Goal: Transaction & Acquisition: Subscribe to service/newsletter

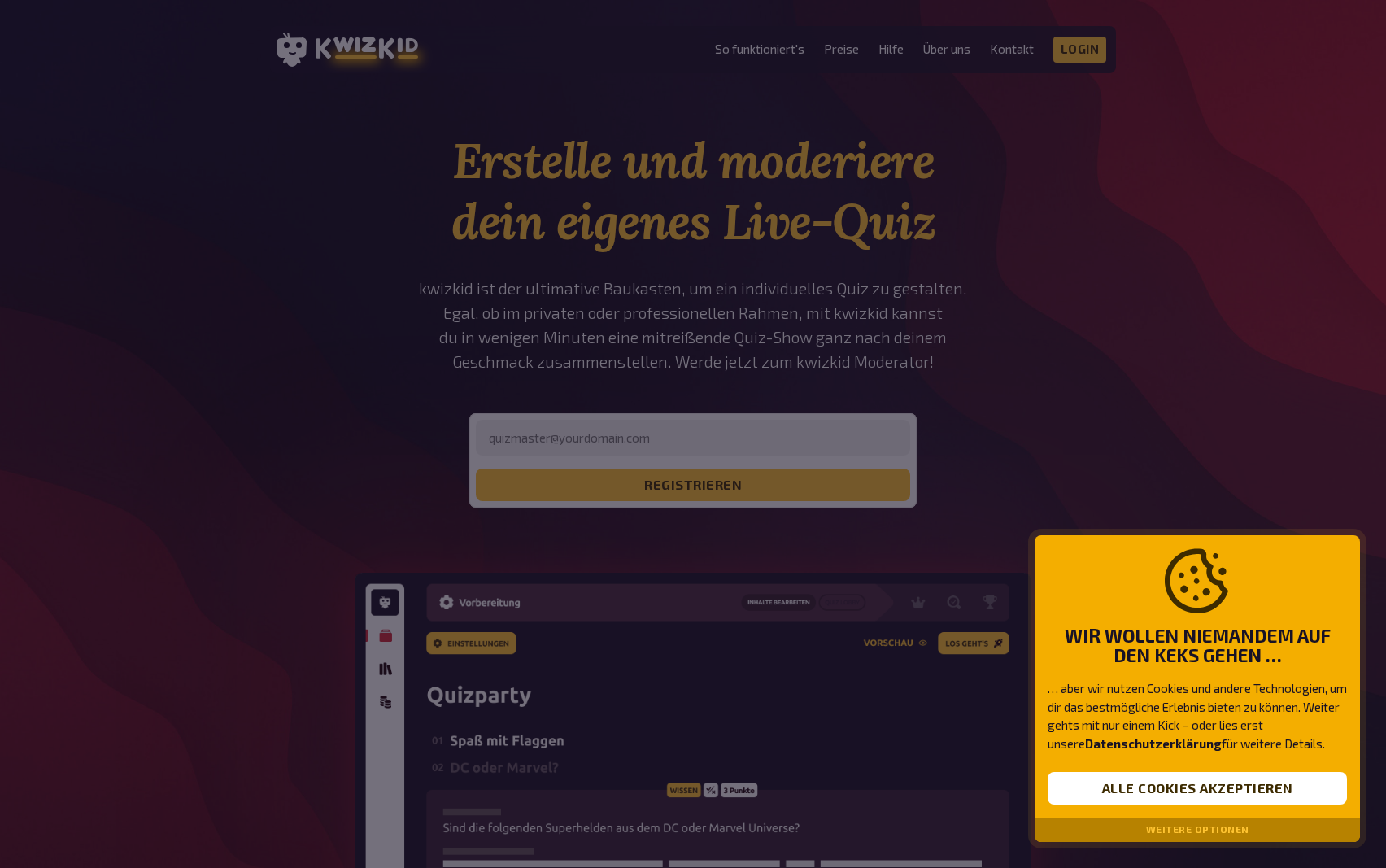
click at [1142, 789] on button "Alle Cookies akzeptieren" at bounding box center [1196, 788] width 299 height 33
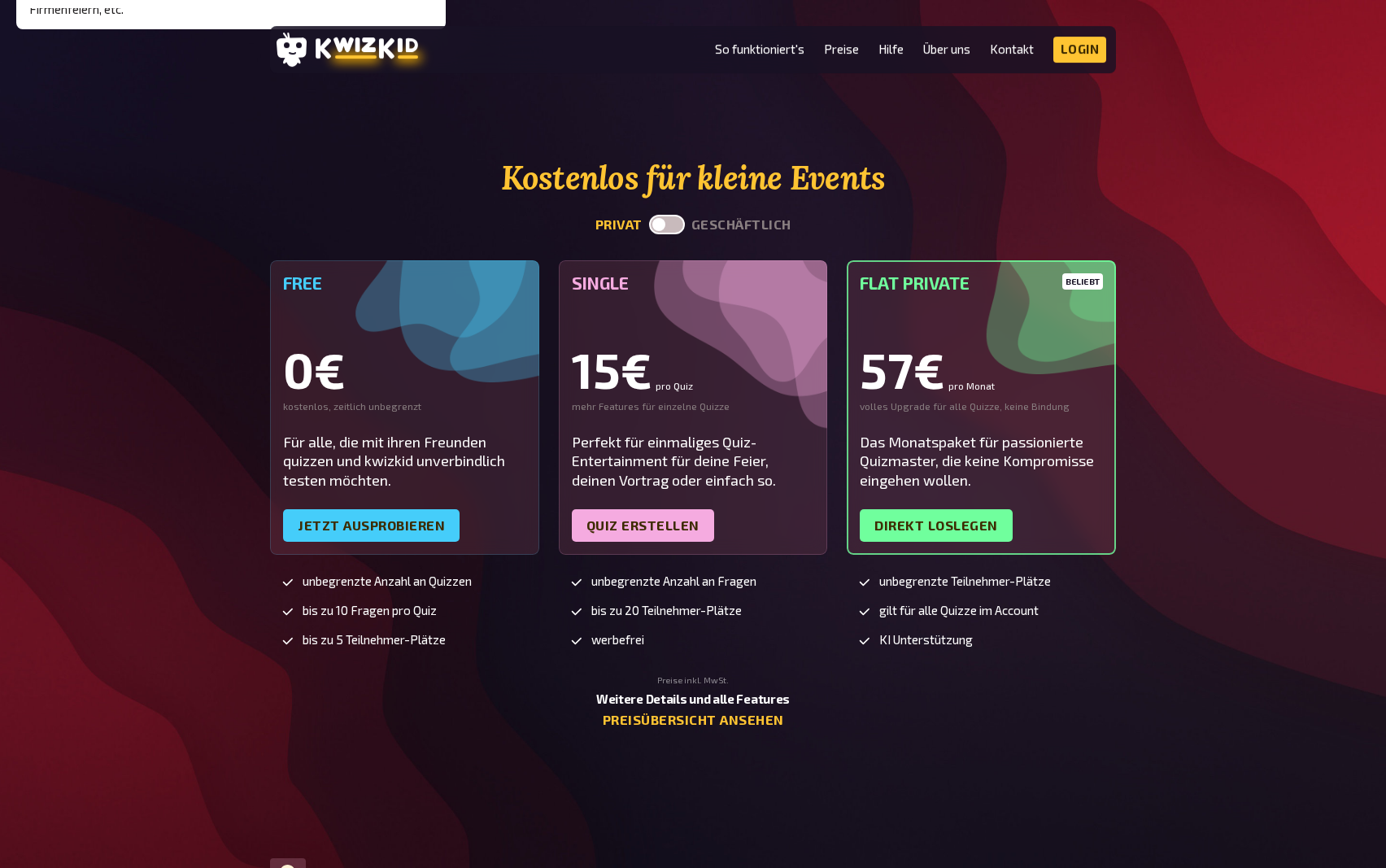
scroll to position [3982, 0]
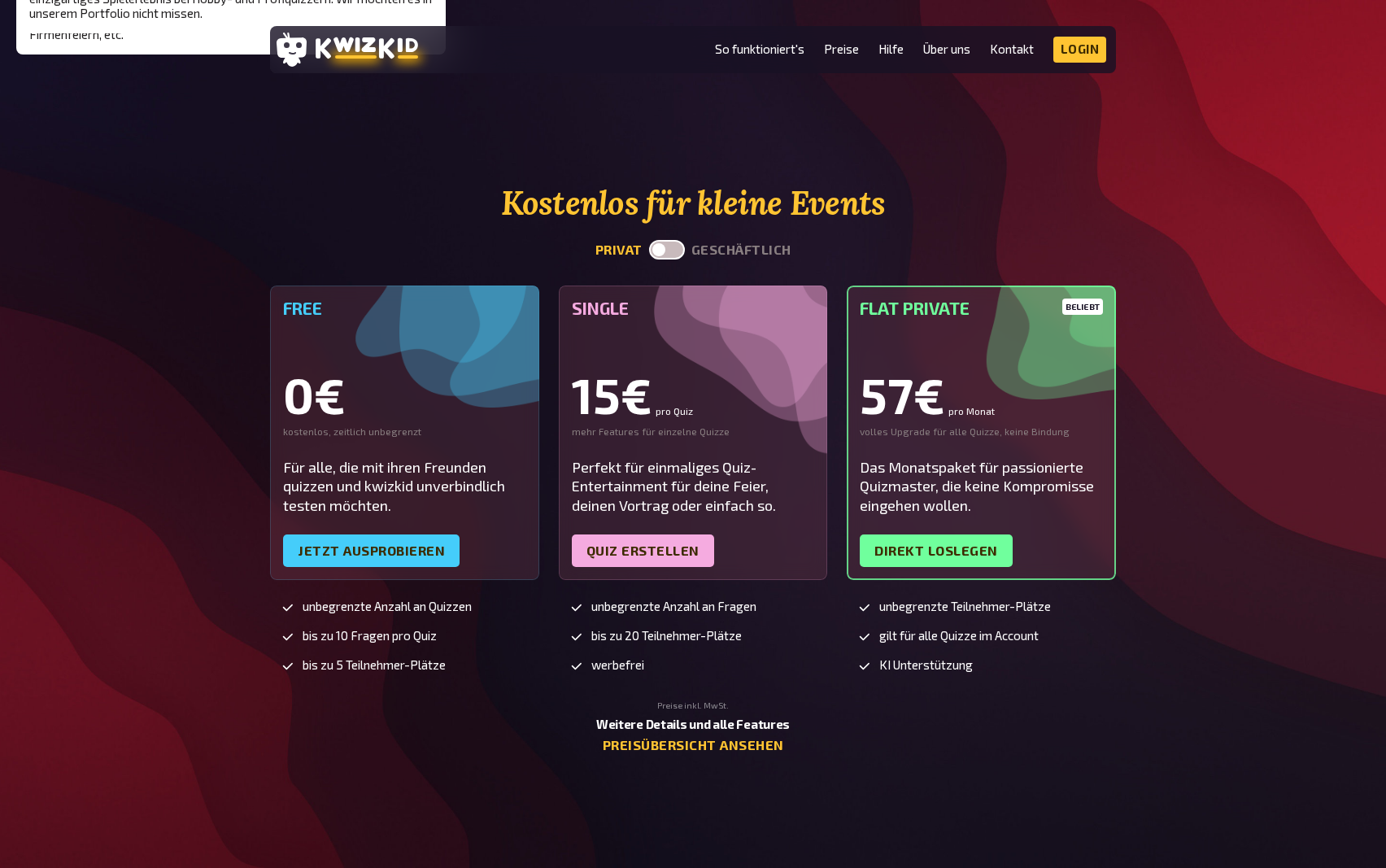
click at [905, 390] on div "57€ pro Monat" at bounding box center [982, 393] width 243 height 49
click at [708, 392] on div "15€ pro Quiz" at bounding box center [693, 393] width 243 height 49
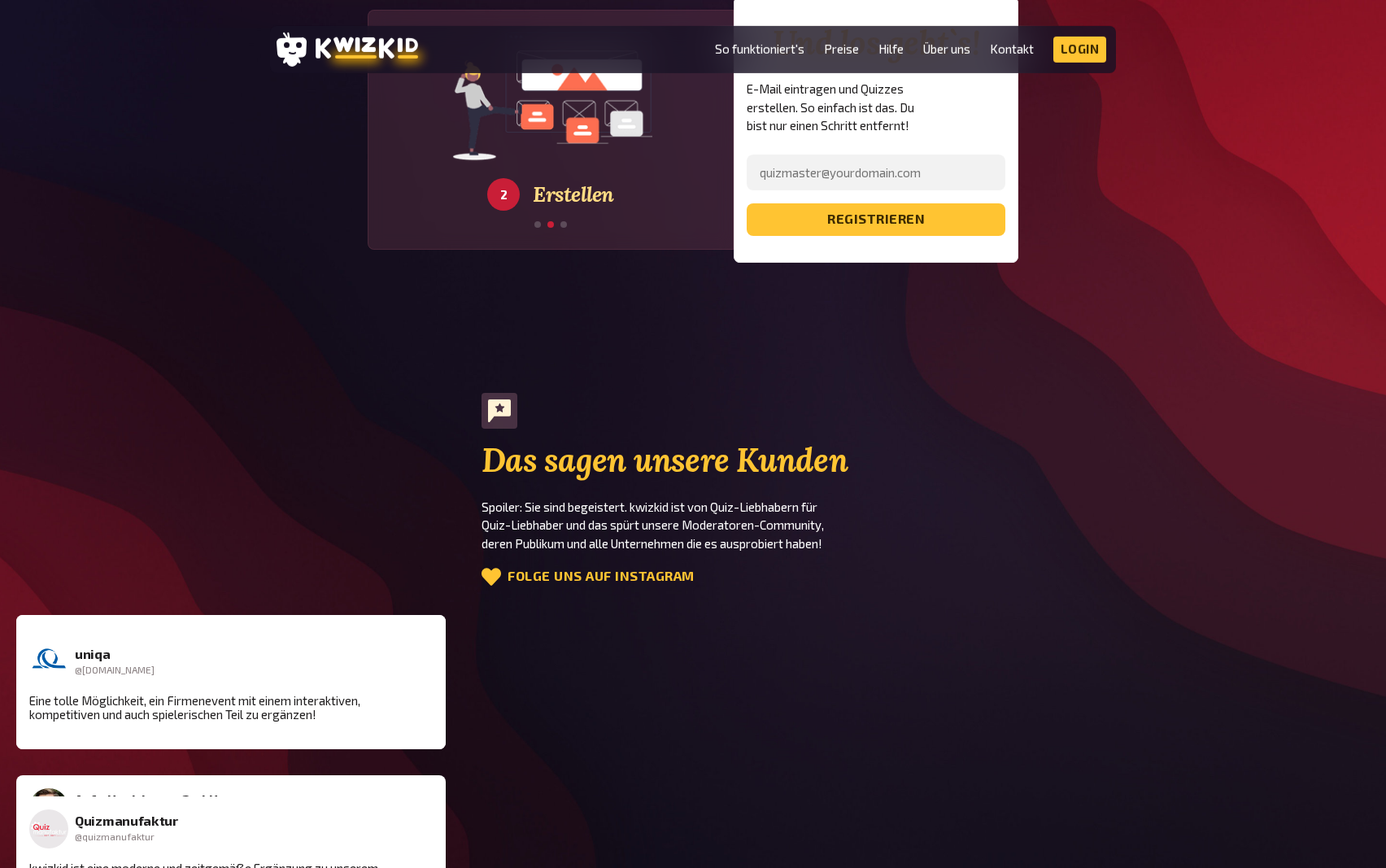
scroll to position [2737, 0]
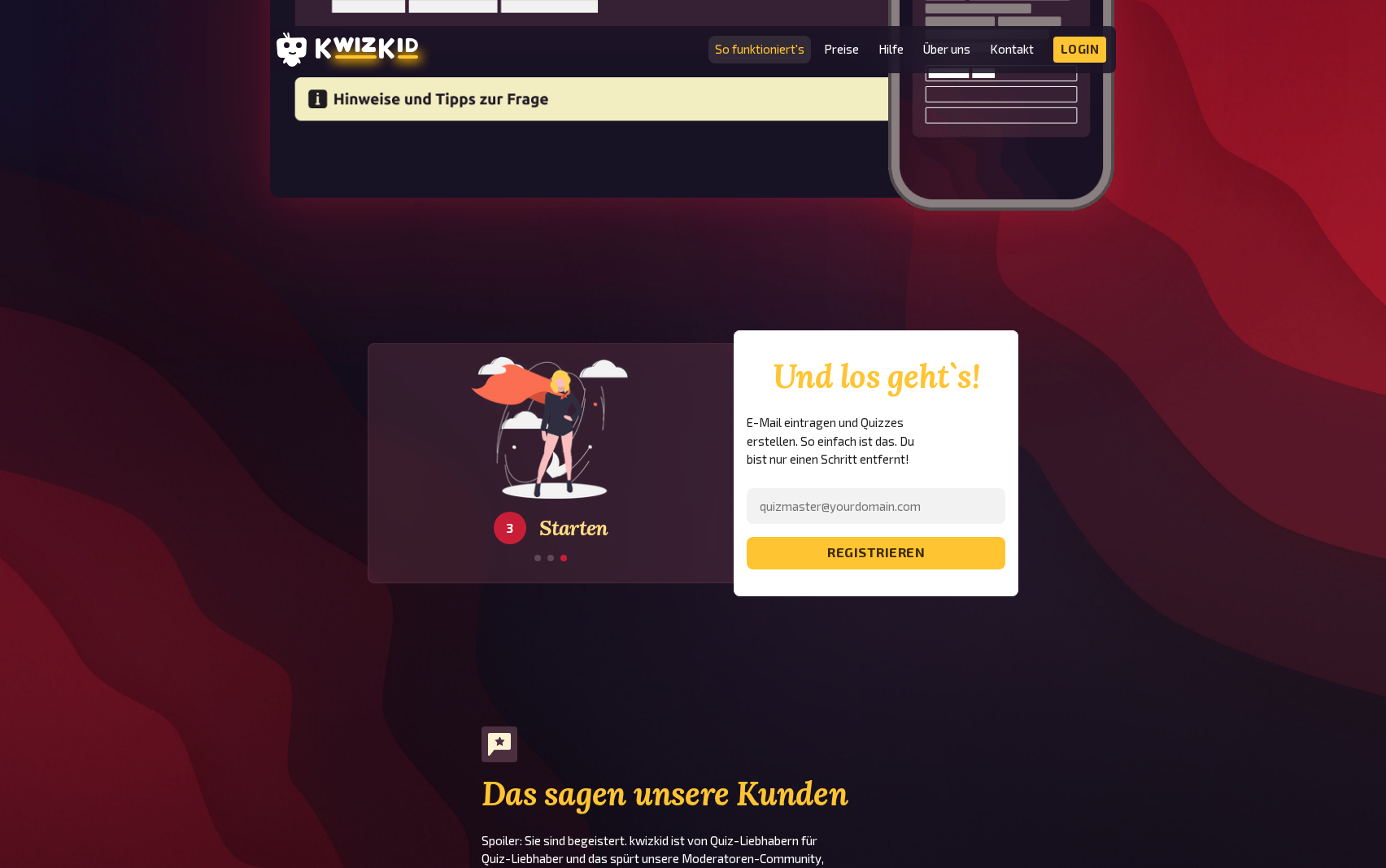
click at [775, 52] on link "So funktioniert's" at bounding box center [759, 49] width 89 height 14
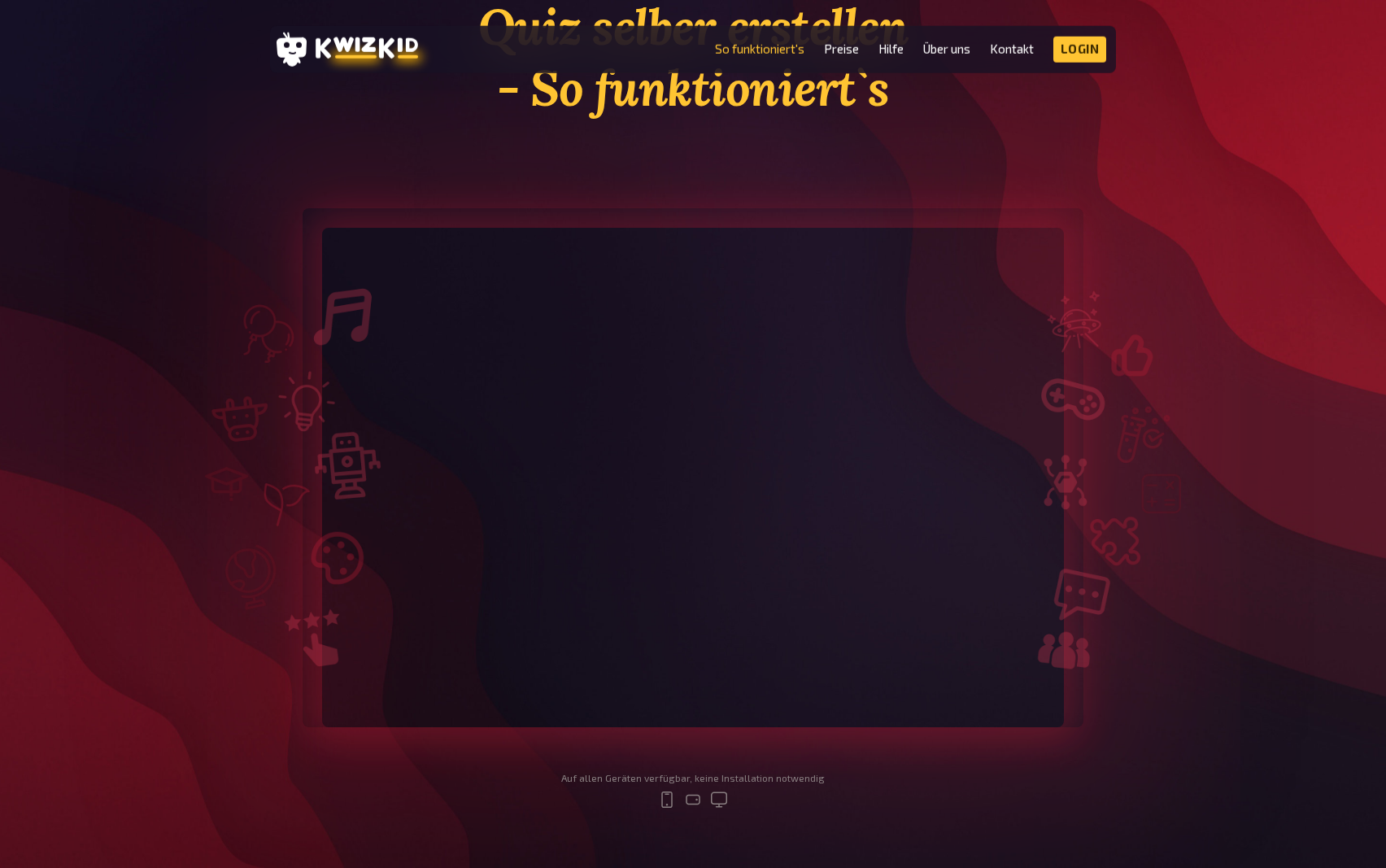
scroll to position [166, 0]
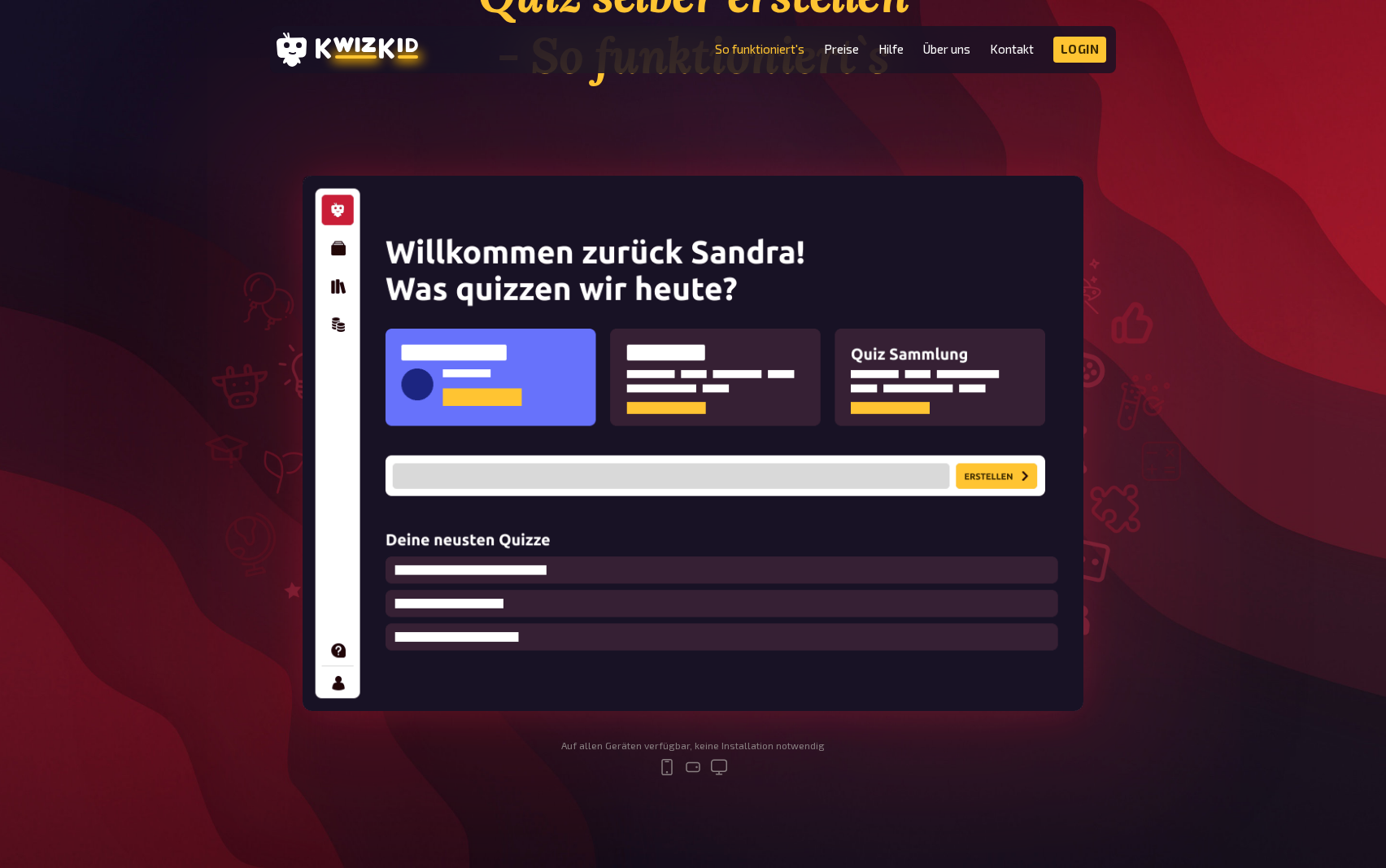
click at [988, 474] on img at bounding box center [693, 443] width 781 height 535
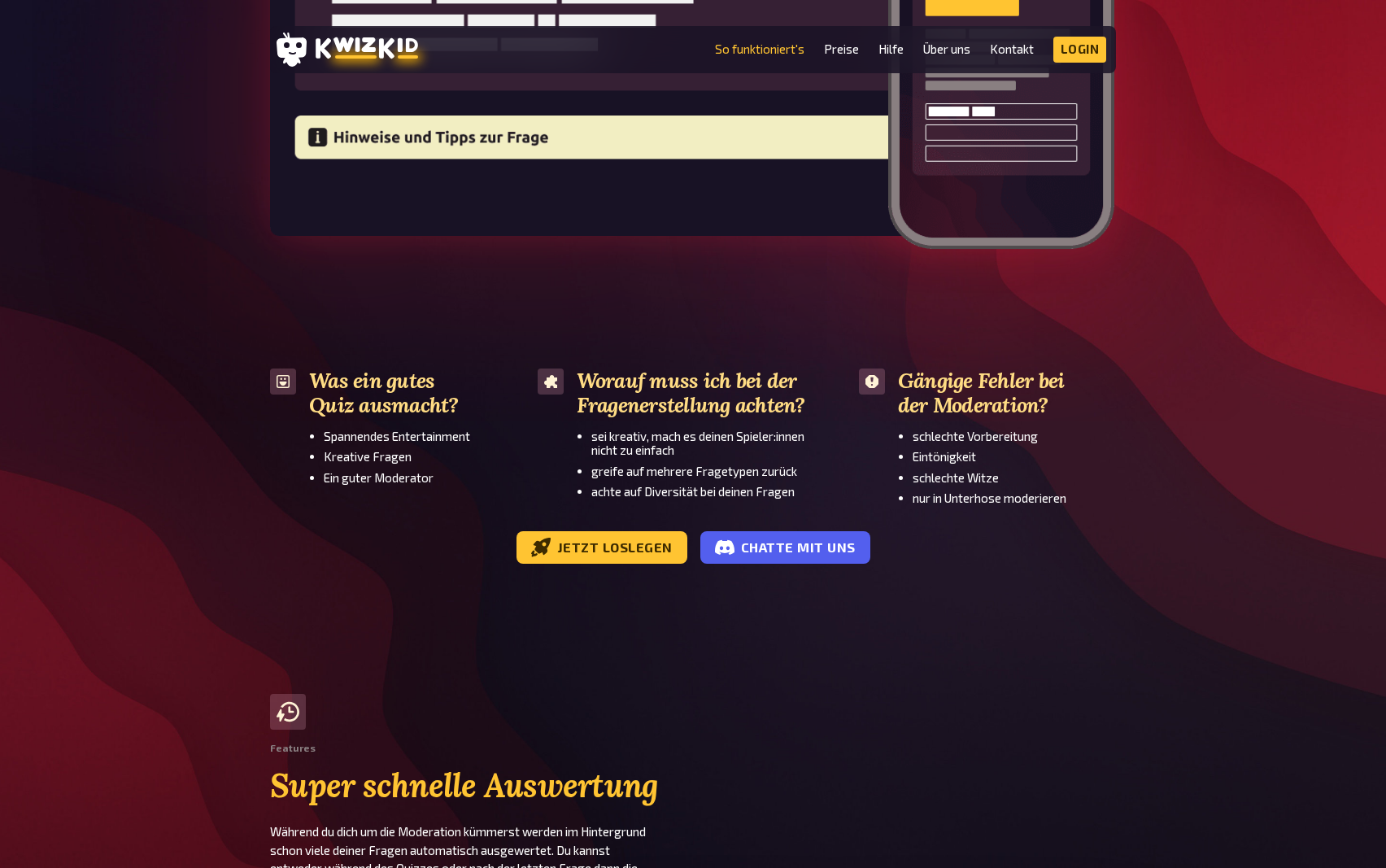
scroll to position [3069, 0]
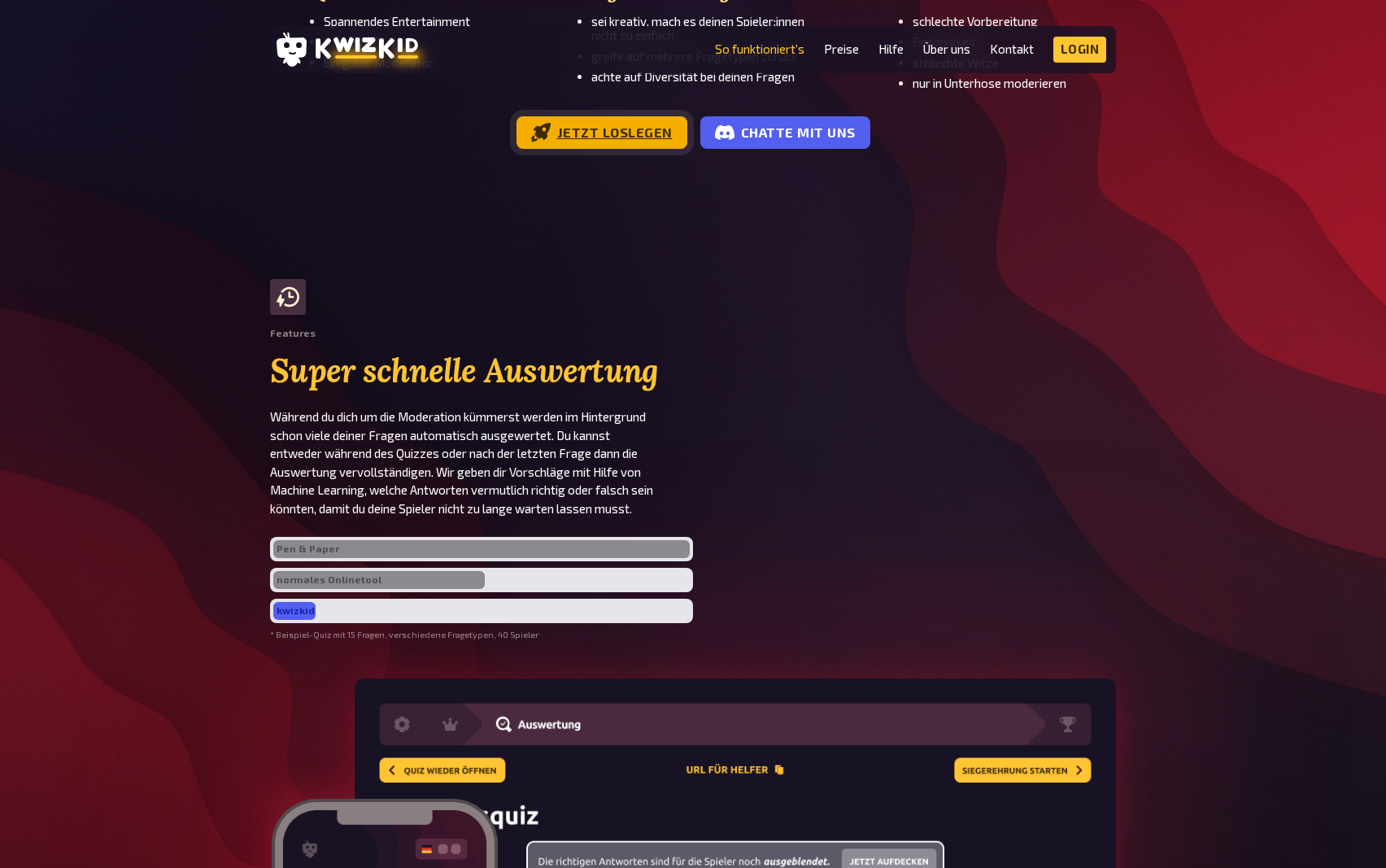
click at [643, 149] on link "Jetzt loslegen" at bounding box center [602, 132] width 171 height 33
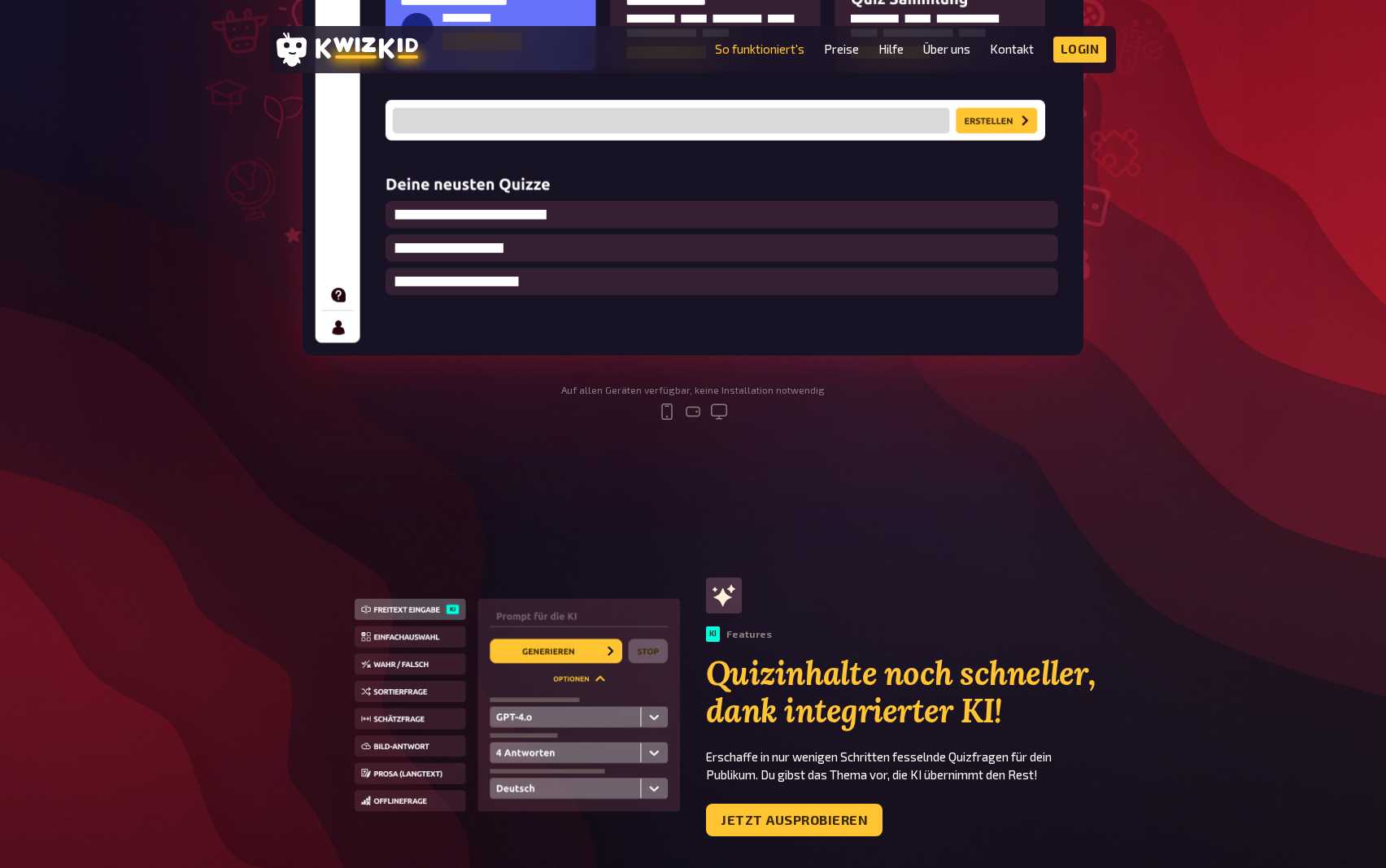
scroll to position [0, 0]
